Goal: Task Accomplishment & Management: Complete application form

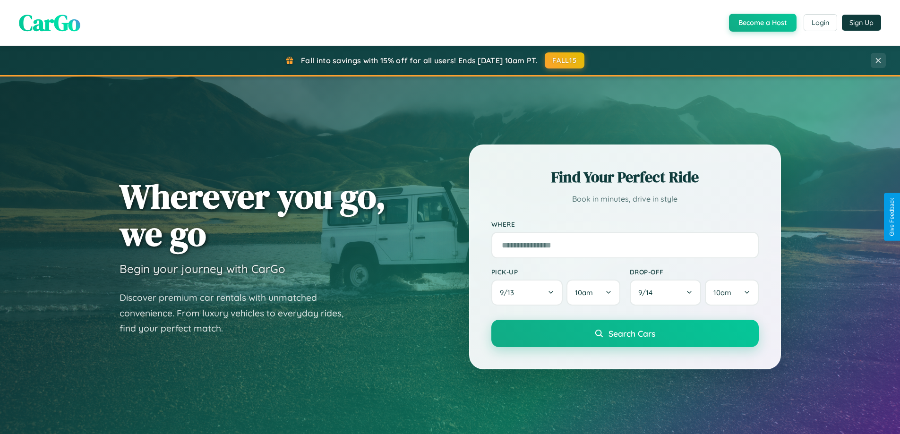
scroll to position [442, 0]
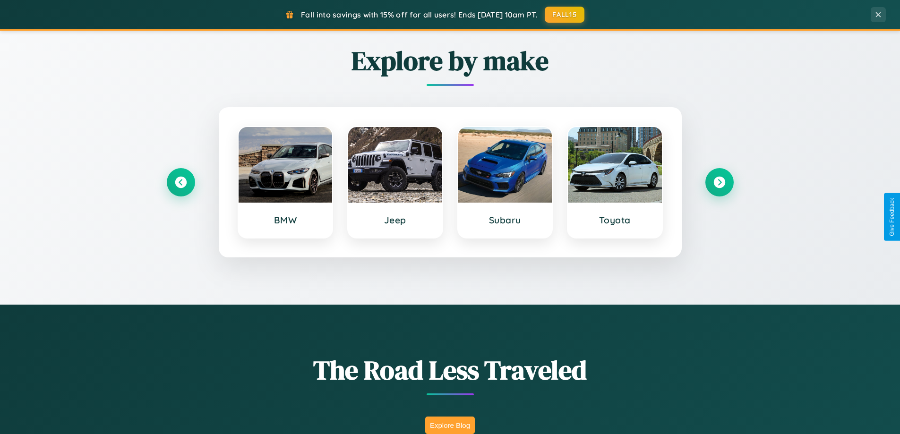
click at [450, 425] on button "Explore Blog" at bounding box center [450, 425] width 50 height 17
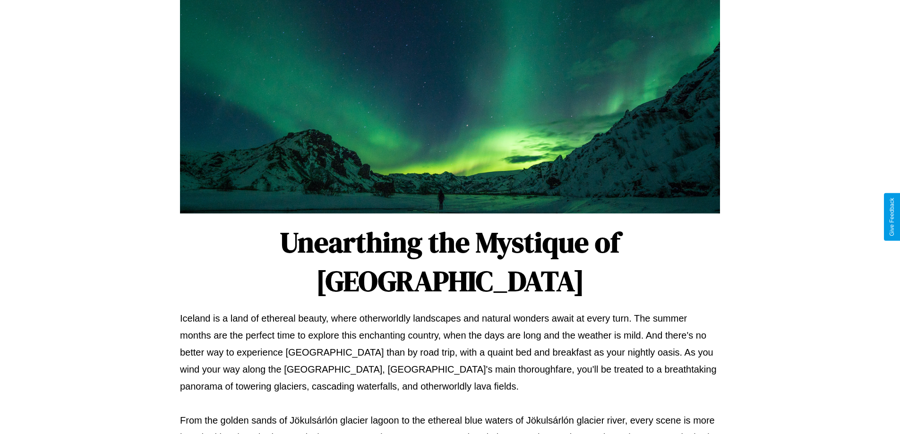
scroll to position [306, 0]
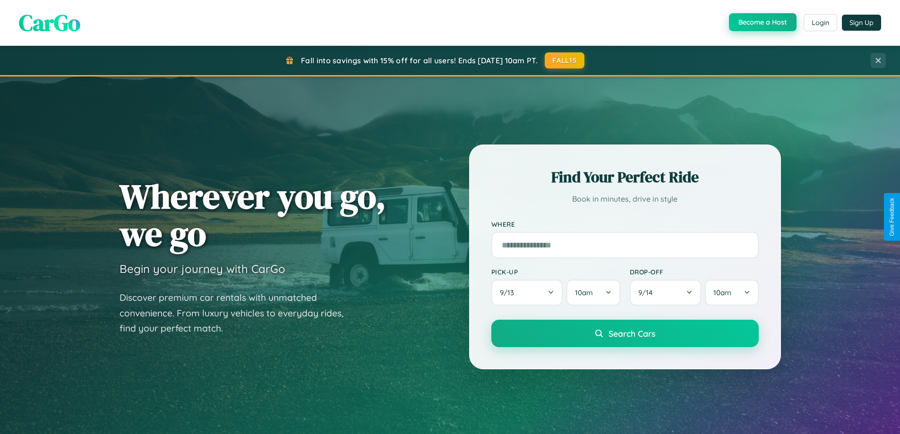
click at [761, 23] on button "Become a Host" at bounding box center [763, 22] width 68 height 18
